Goal: Task Accomplishment & Management: Manage account settings

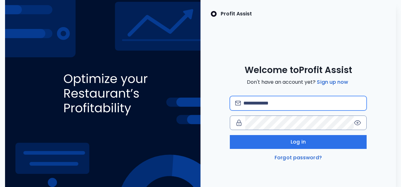
click at [266, 106] on input "email" at bounding box center [303, 104] width 118 height 14
click at [274, 103] on input "email" at bounding box center [303, 104] width 118 height 14
type input "*"
type input "**********"
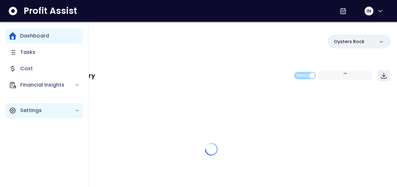
click at [15, 112] on icon "Main navigation" at bounding box center [13, 111] width 8 height 8
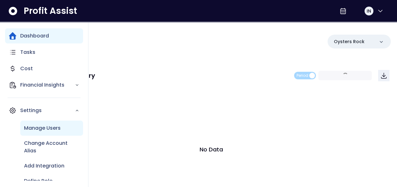
click at [46, 125] on p "Manage Users" at bounding box center [42, 129] width 37 height 8
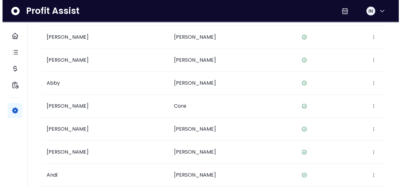
scroll to position [117, 0]
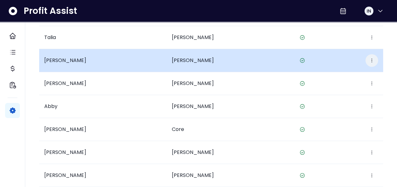
click at [370, 62] on icon "button" at bounding box center [371, 60] width 5 height 5
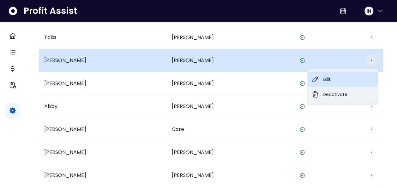
click at [337, 76] on button "Edit" at bounding box center [342, 79] width 70 height 15
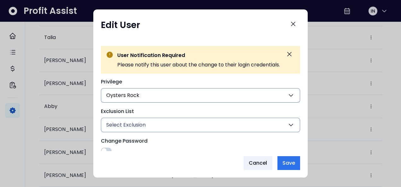
scroll to position [98, 0]
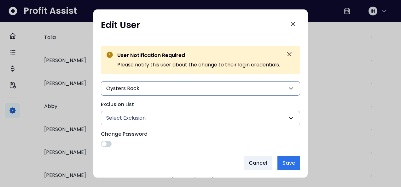
click at [104, 142] on span at bounding box center [104, 144] width 5 height 5
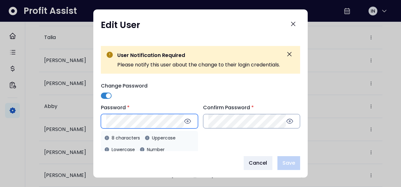
scroll to position [154, 0]
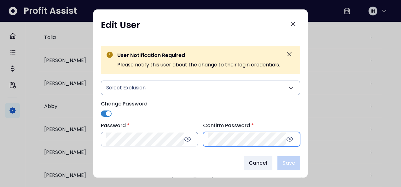
click at [232, 115] on div "**********" at bounding box center [200, 51] width 199 height 191
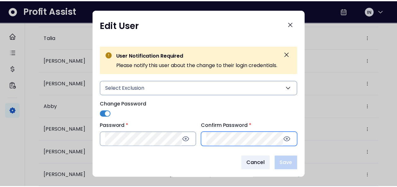
scroll to position [127, 0]
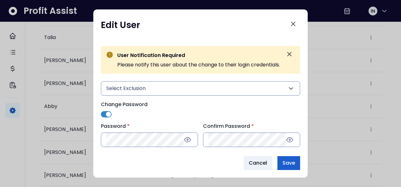
click at [293, 166] on span "Save" at bounding box center [289, 164] width 13 height 8
